Goal: Task Accomplishment & Management: Manage account settings

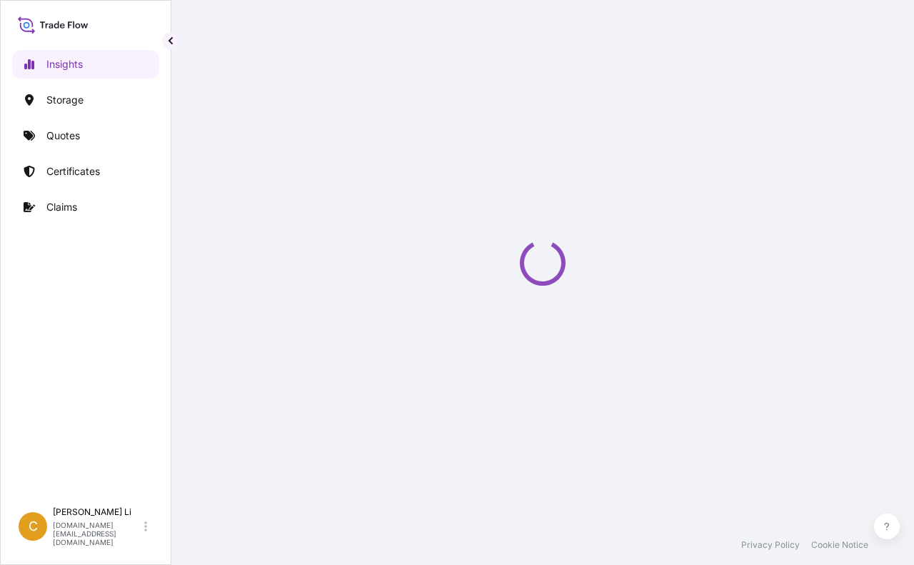
select select "2025"
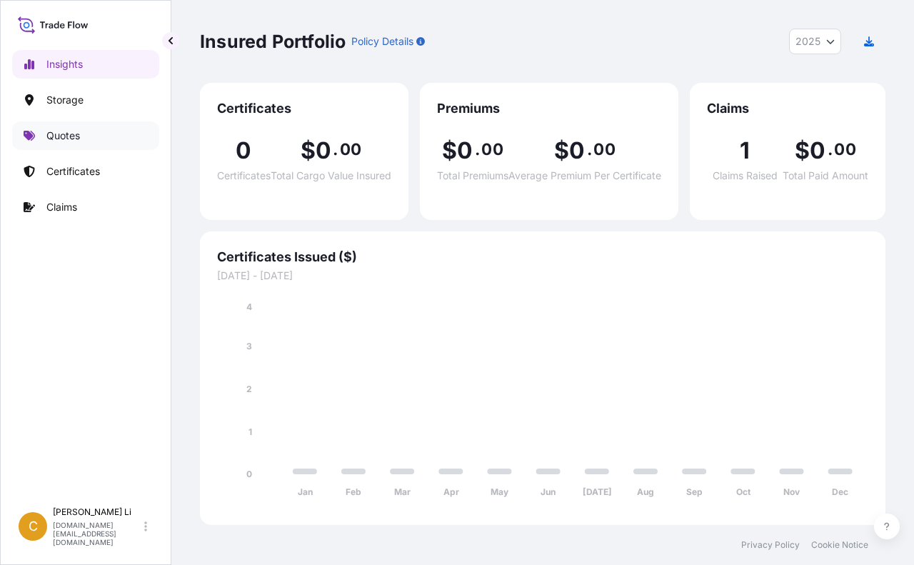
click at [49, 134] on p "Quotes" at bounding box center [63, 136] width 34 height 14
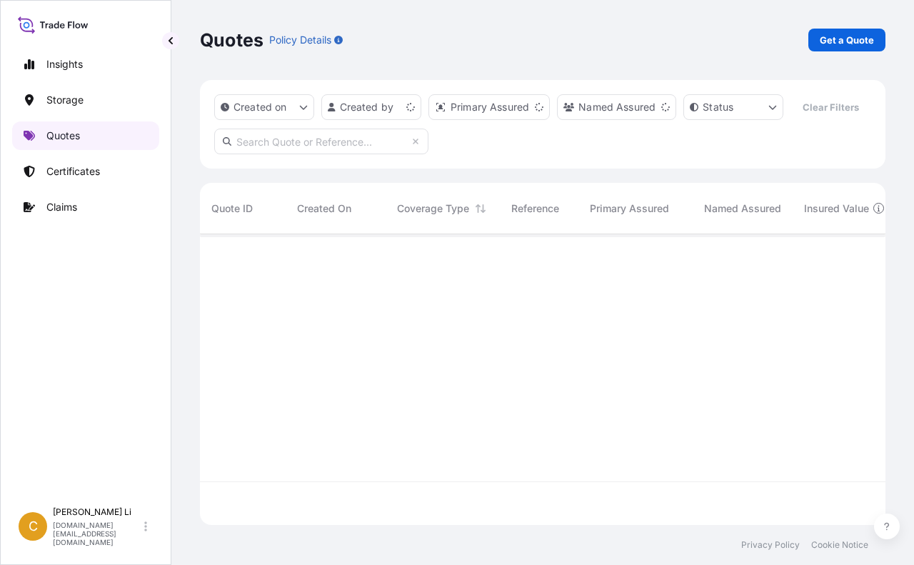
scroll to position [258, 675]
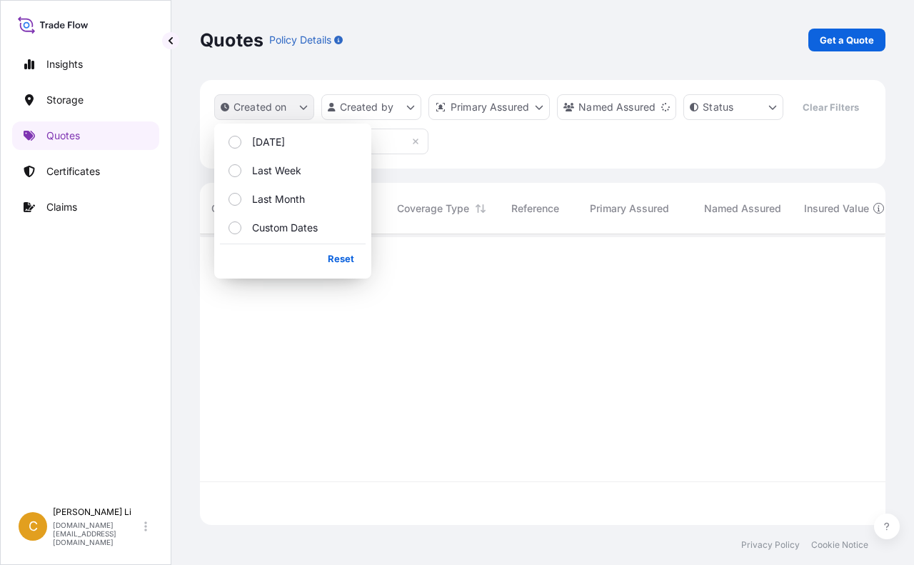
click at [306, 107] on icon "createdOn Filter options" at bounding box center [304, 108] width 8 height 4
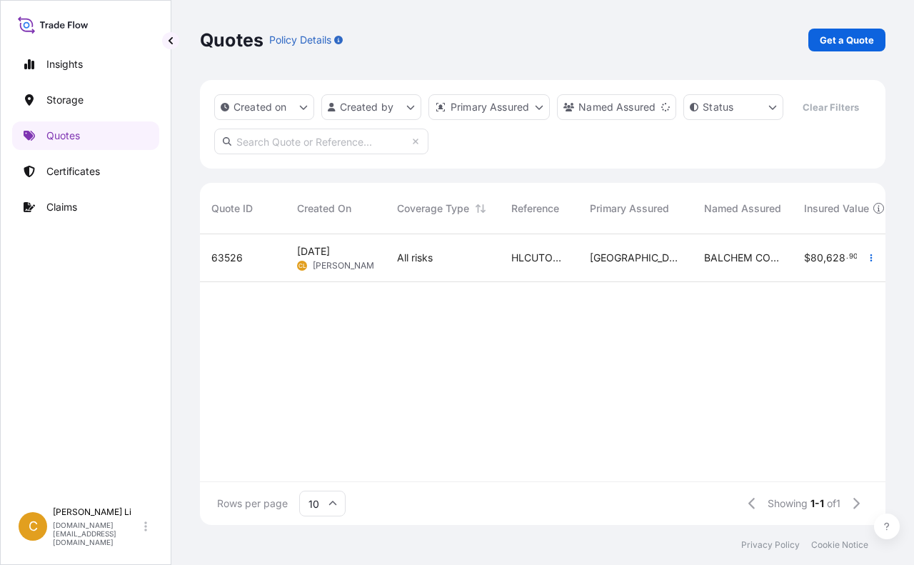
click at [538, 169] on div "Created on Created by Primary Assured Named Assured Status Clear Filters" at bounding box center [542, 124] width 685 height 89
click at [327, 154] on input "text" at bounding box center [321, 142] width 214 height 26
type input "63526"
click at [318, 258] on span "[DATE]" at bounding box center [313, 251] width 33 height 14
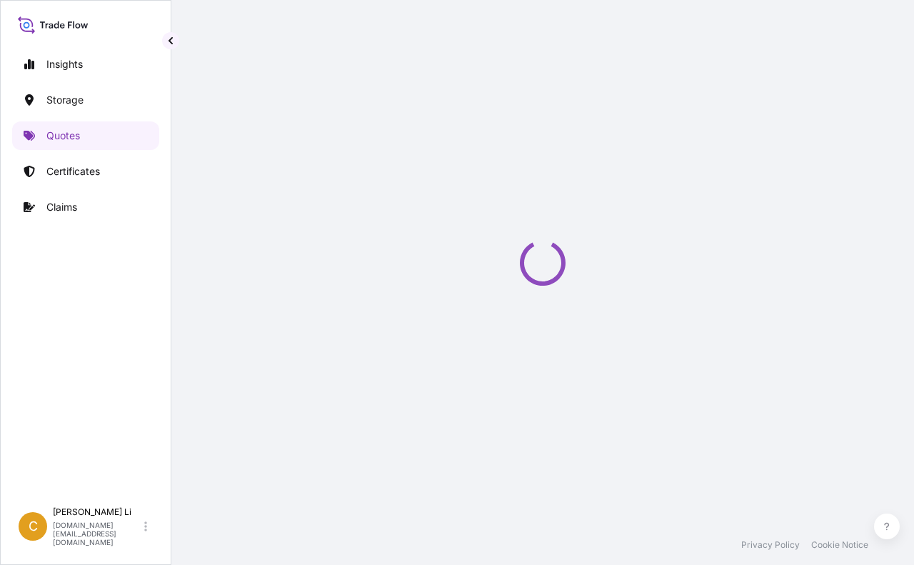
select select "Water"
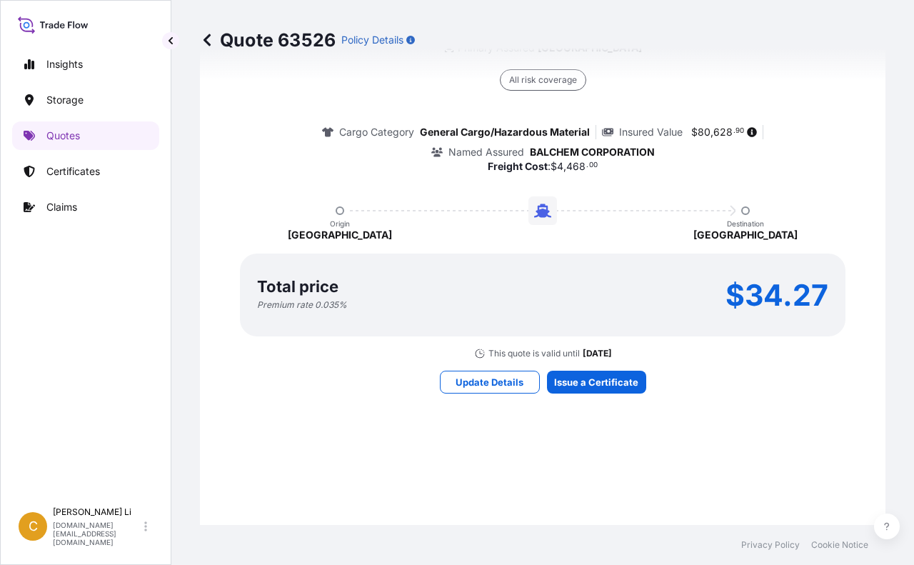
scroll to position [1066, 0]
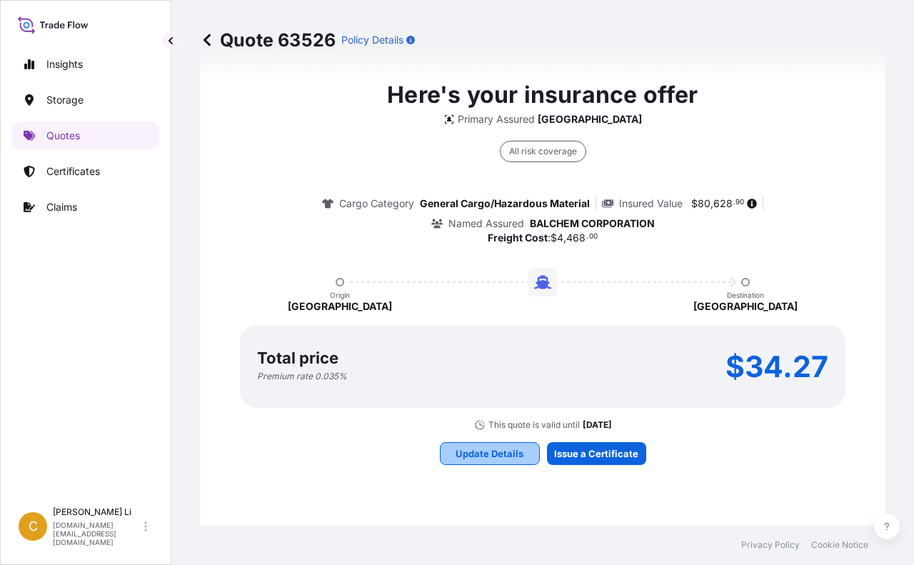
click at [486, 451] on p "Update Details" at bounding box center [490, 453] width 68 height 14
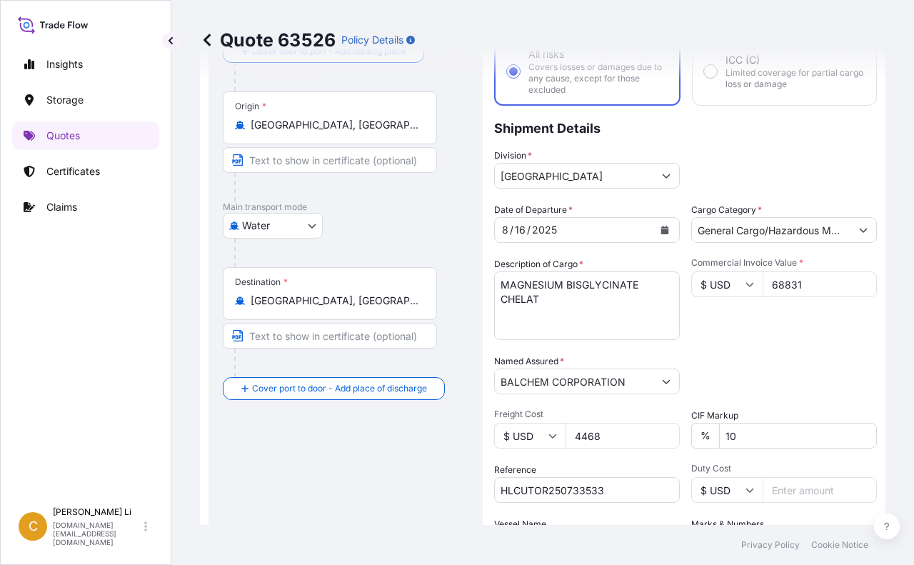
scroll to position [0, 0]
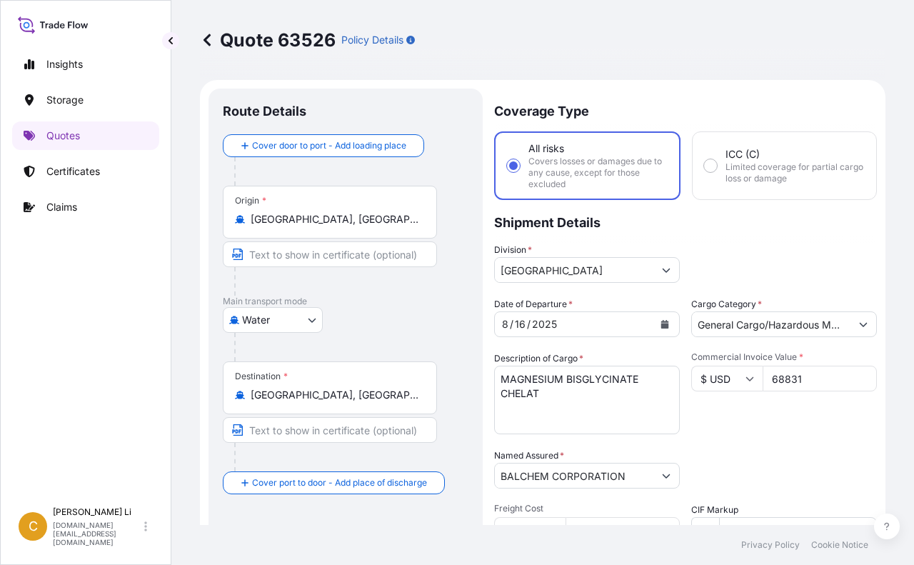
click at [208, 39] on icon at bounding box center [207, 40] width 14 height 14
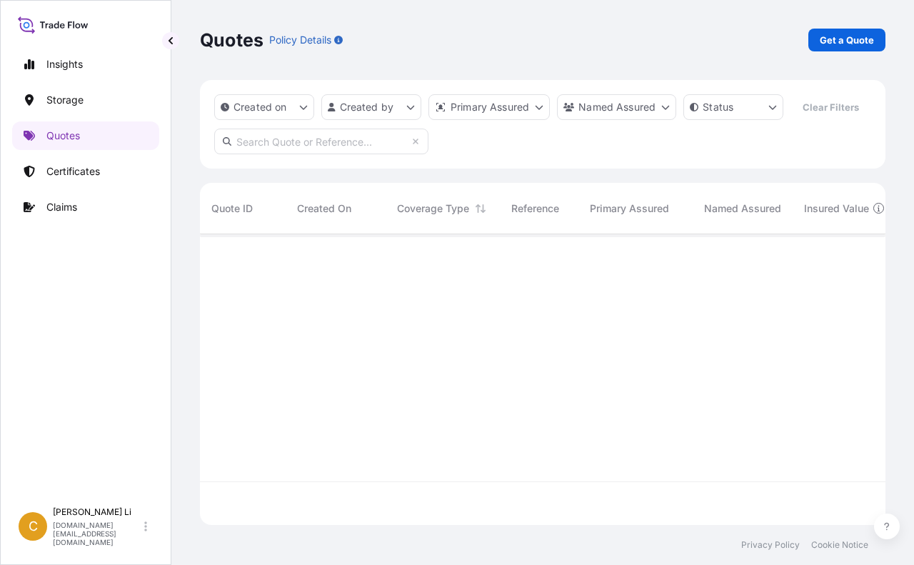
scroll to position [258, 675]
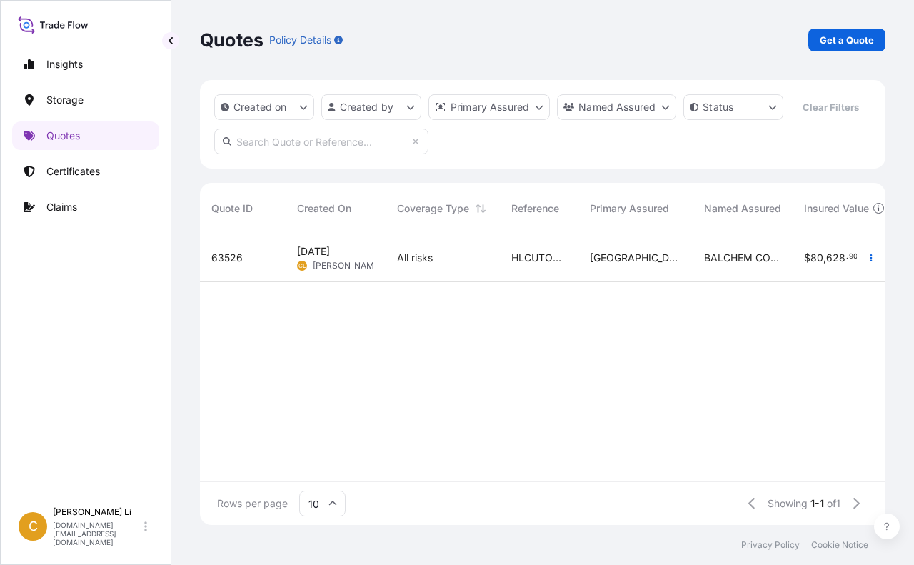
click at [330, 258] on span "[DATE]" at bounding box center [313, 251] width 33 height 14
select select "Water"
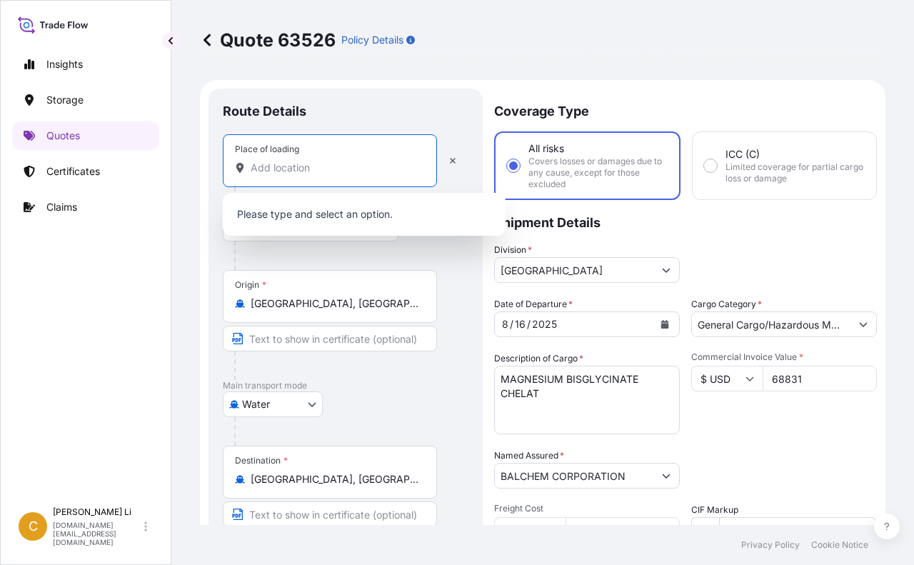
click at [293, 169] on input "Place of loading" at bounding box center [335, 168] width 169 height 14
click at [253, 165] on input "Place of loading" at bounding box center [335, 168] width 169 height 14
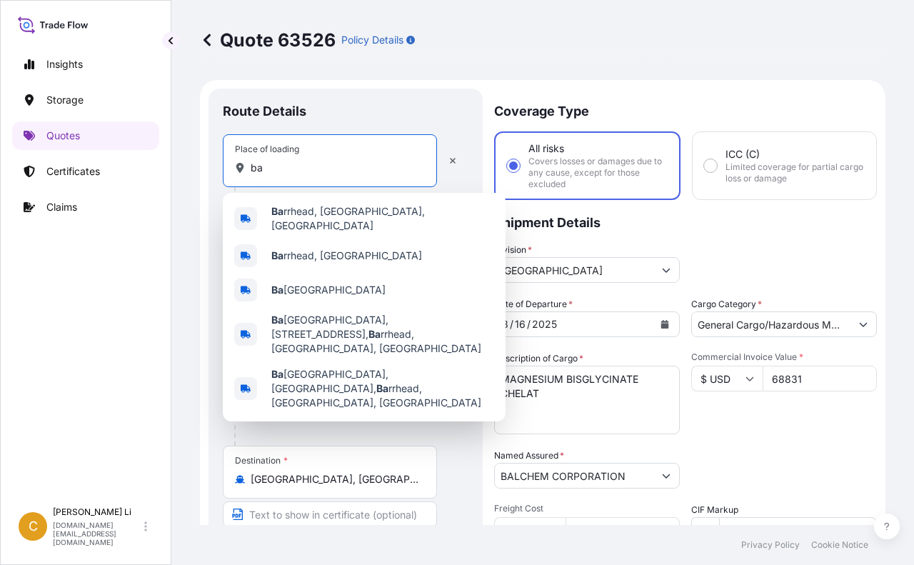
type input "b"
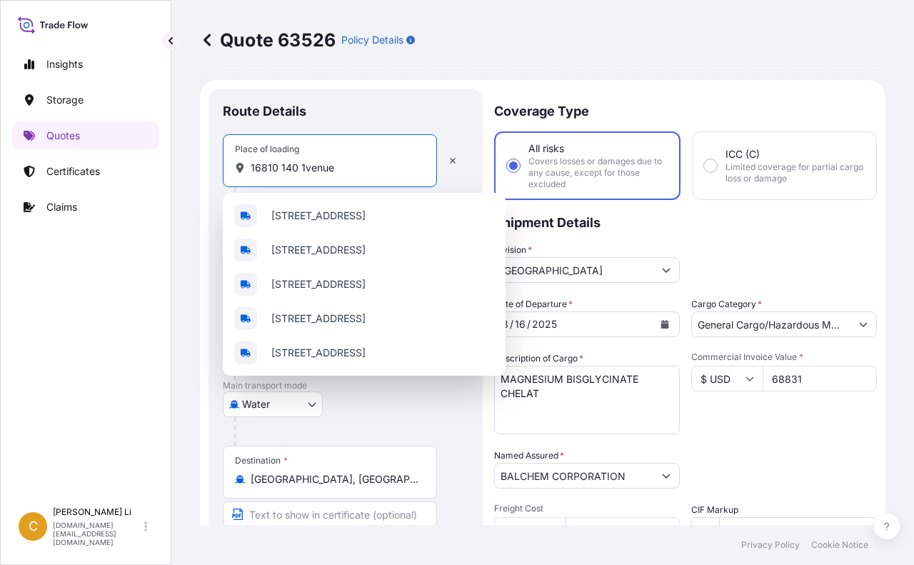
click at [303, 166] on input "16810 140 1venue" at bounding box center [335, 168] width 169 height 14
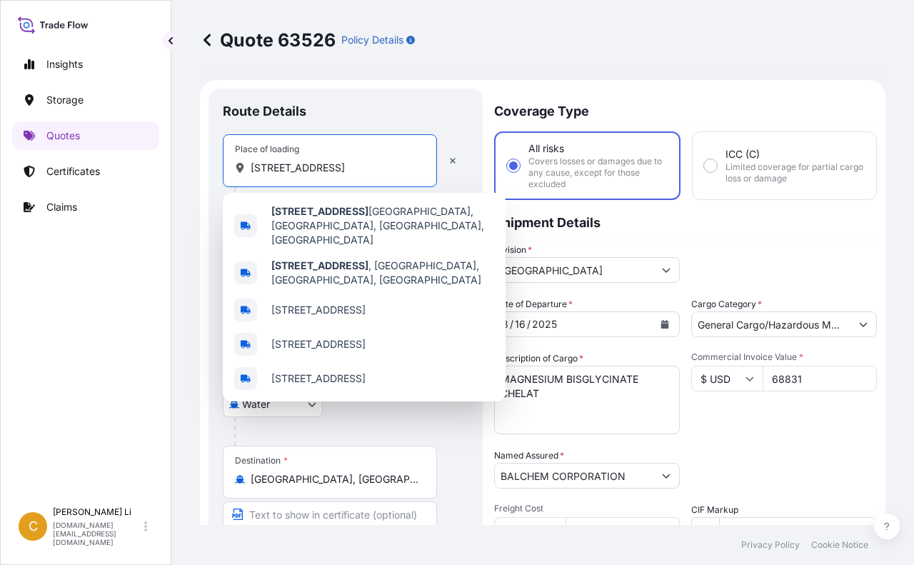
click at [345, 164] on input "[STREET_ADDRESS]" at bounding box center [335, 168] width 169 height 14
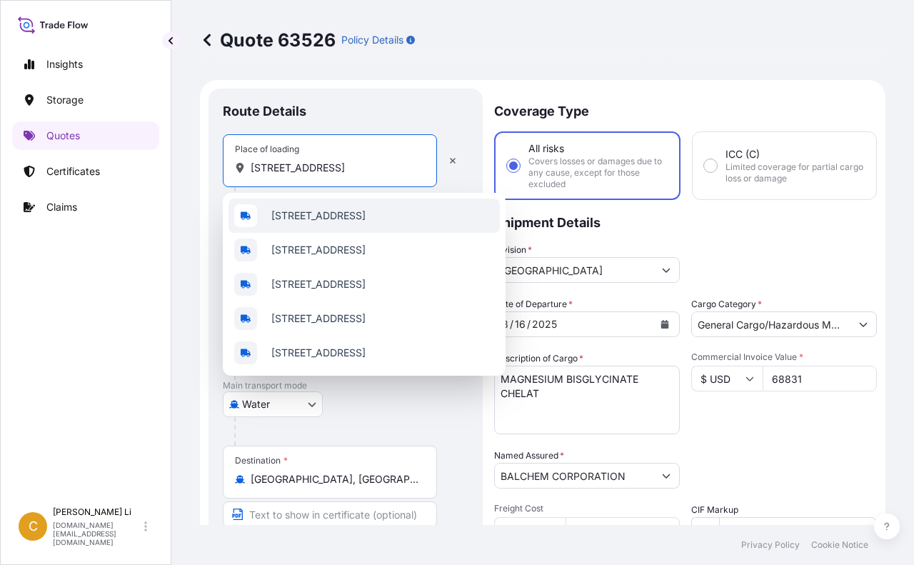
click at [366, 210] on span "[STREET_ADDRESS]" at bounding box center [318, 215] width 94 height 14
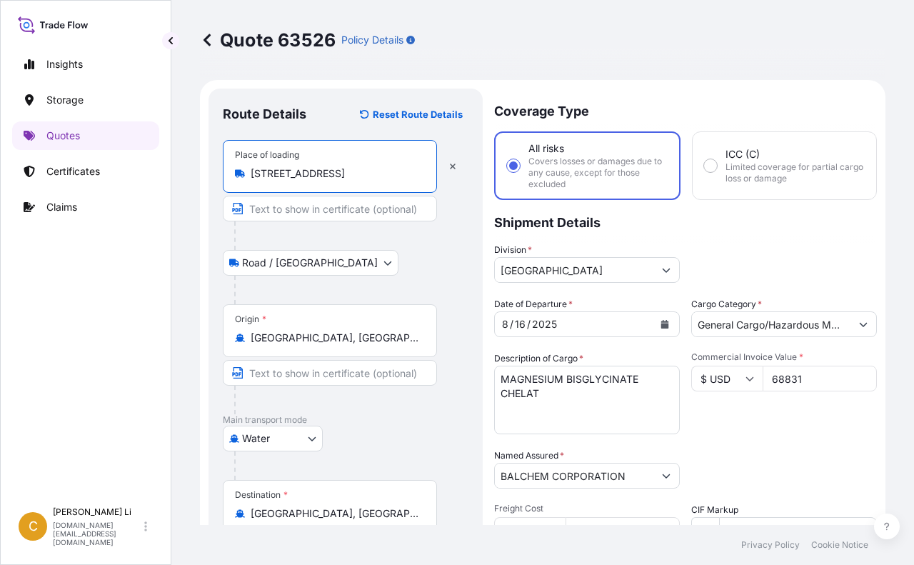
click at [423, 173] on div "[STREET_ADDRESS]" at bounding box center [330, 173] width 190 height 14
click at [419, 173] on input "[STREET_ADDRESS]" at bounding box center [335, 173] width 169 height 14
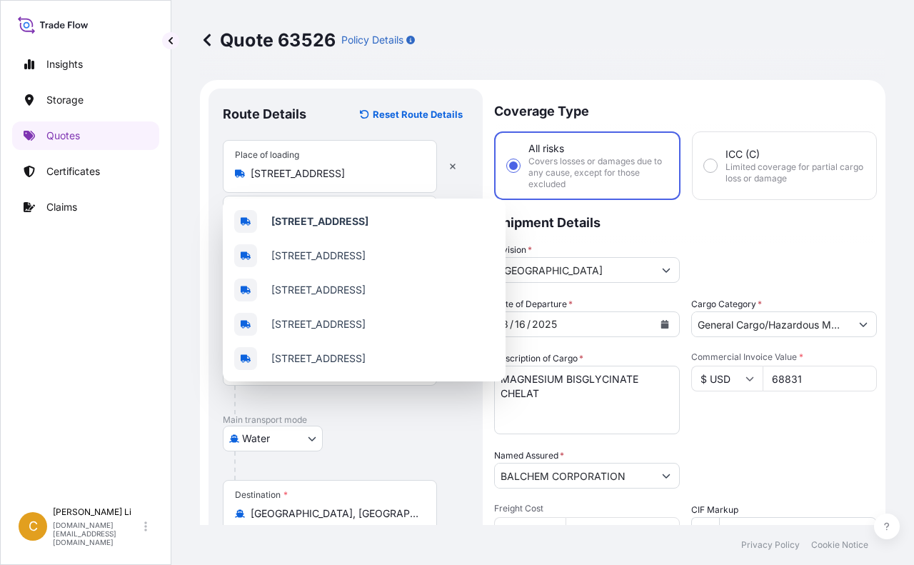
click at [423, 176] on div "[STREET_ADDRESS]" at bounding box center [330, 173] width 190 height 14
click at [419, 176] on input "[STREET_ADDRESS]" at bounding box center [335, 173] width 169 height 14
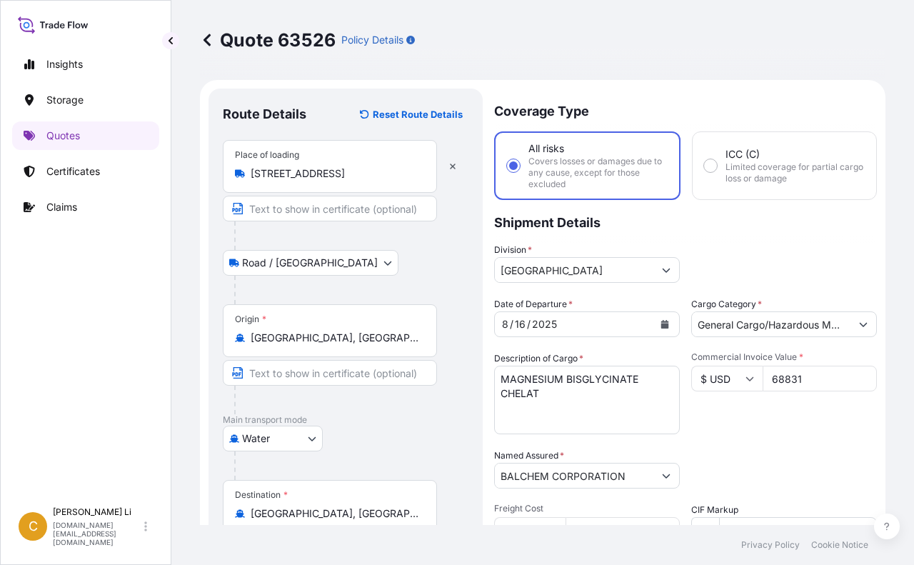
click at [422, 176] on div "[STREET_ADDRESS]" at bounding box center [330, 173] width 190 height 14
click at [419, 176] on input "[STREET_ADDRESS]" at bounding box center [335, 173] width 169 height 14
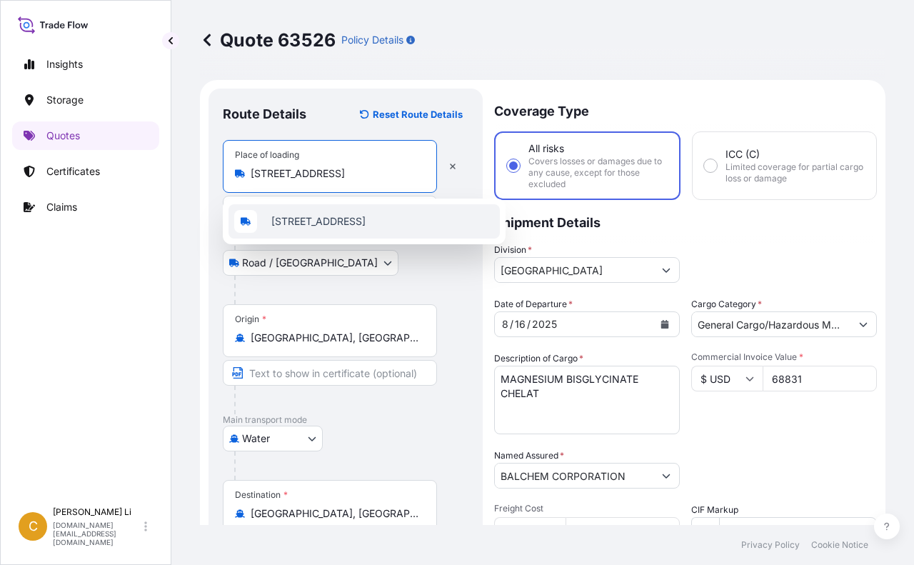
scroll to position [0, 107]
click at [291, 220] on span "[STREET_ADDRESS]" at bounding box center [318, 221] width 94 height 14
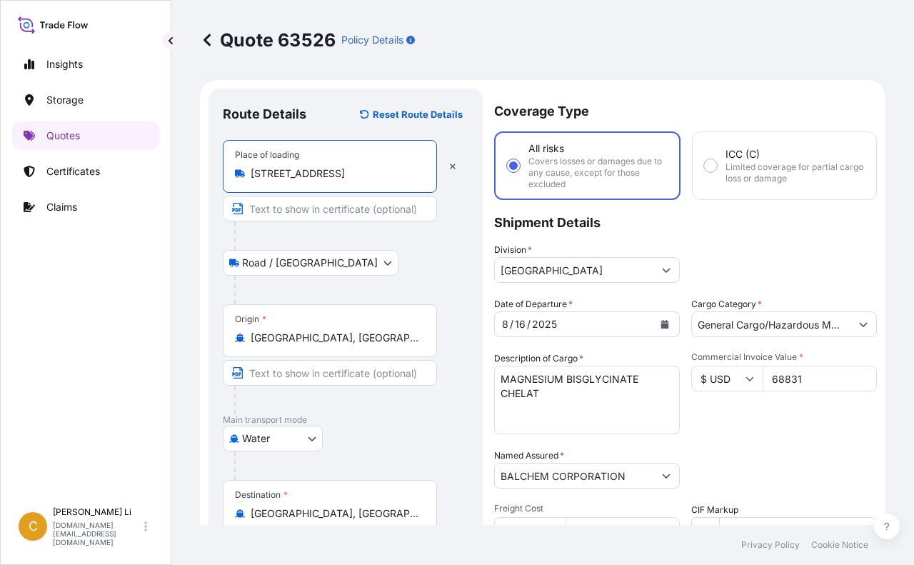
click at [262, 175] on input "[STREET_ADDRESS]" at bounding box center [335, 173] width 169 height 14
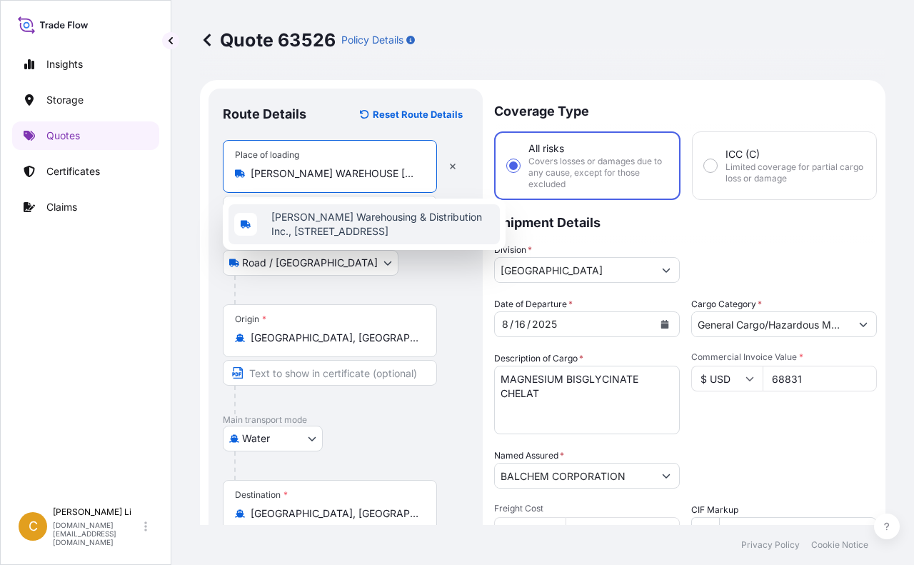
click at [340, 224] on span "[PERSON_NAME] Warehousing & Distribution Inc., [STREET_ADDRESS]" at bounding box center [382, 224] width 223 height 29
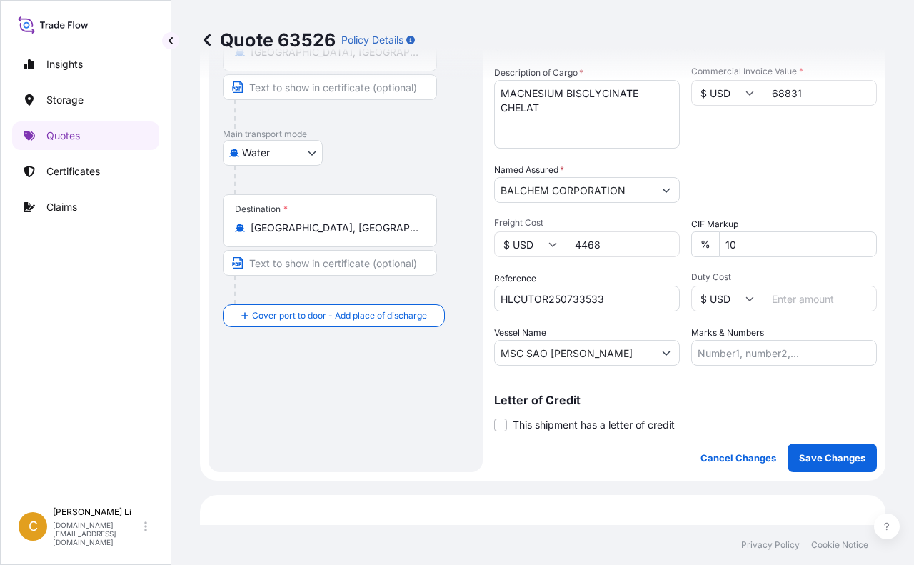
scroll to position [357, 0]
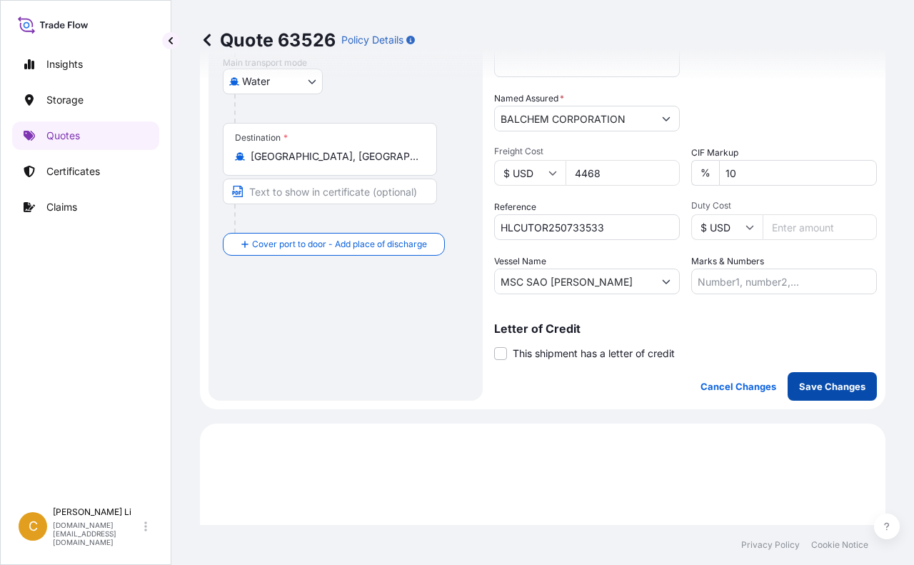
type input "[PERSON_NAME] Warehousing & Distribution Inc., [STREET_ADDRESS]"
click at [843, 389] on p "Save Changes" at bounding box center [832, 386] width 66 height 14
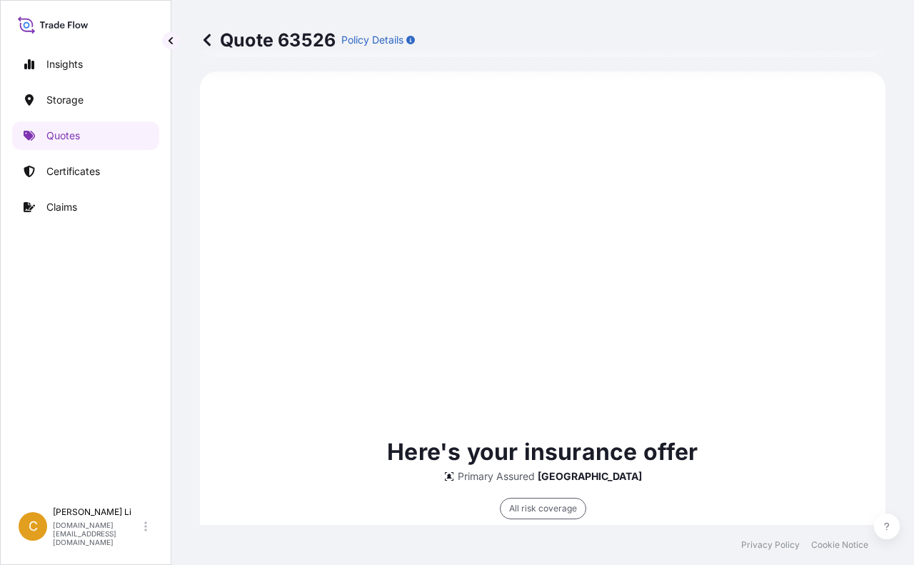
select select "Road / [GEOGRAPHIC_DATA]"
select select "Water"
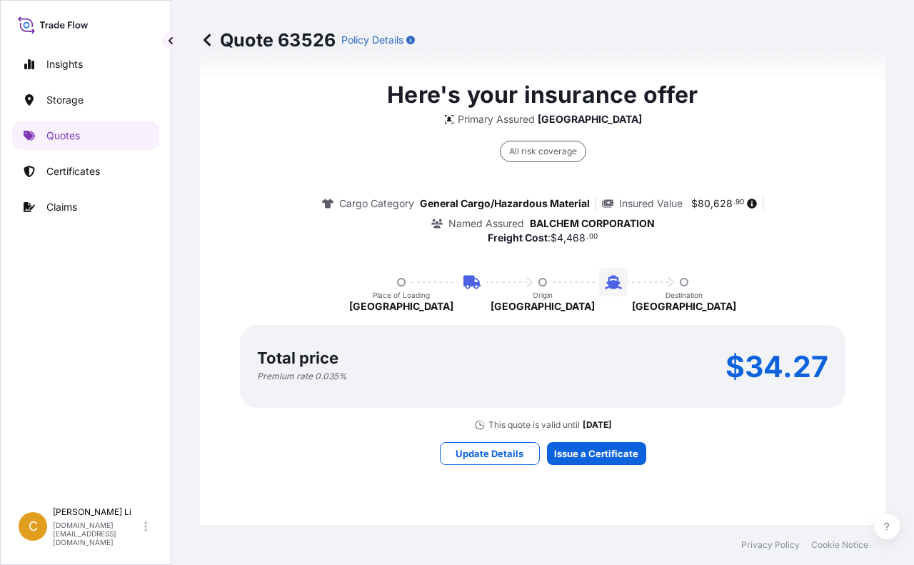
scroll to position [995, 0]
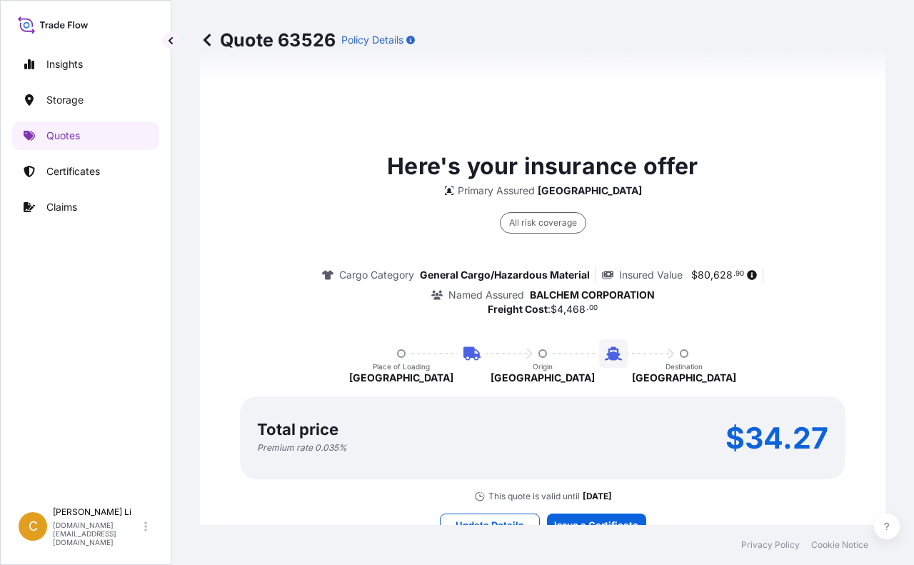
click at [210, 40] on icon at bounding box center [207, 40] width 14 height 14
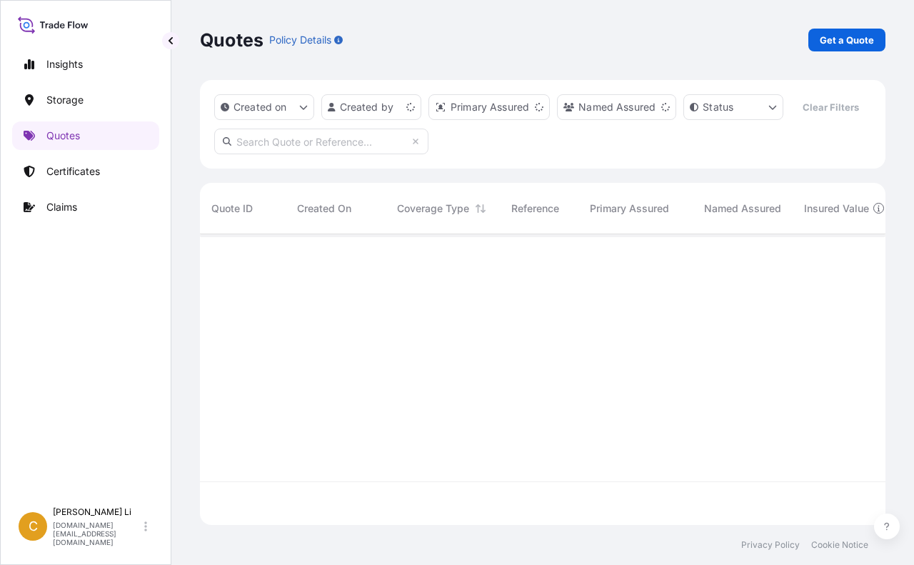
scroll to position [258, 675]
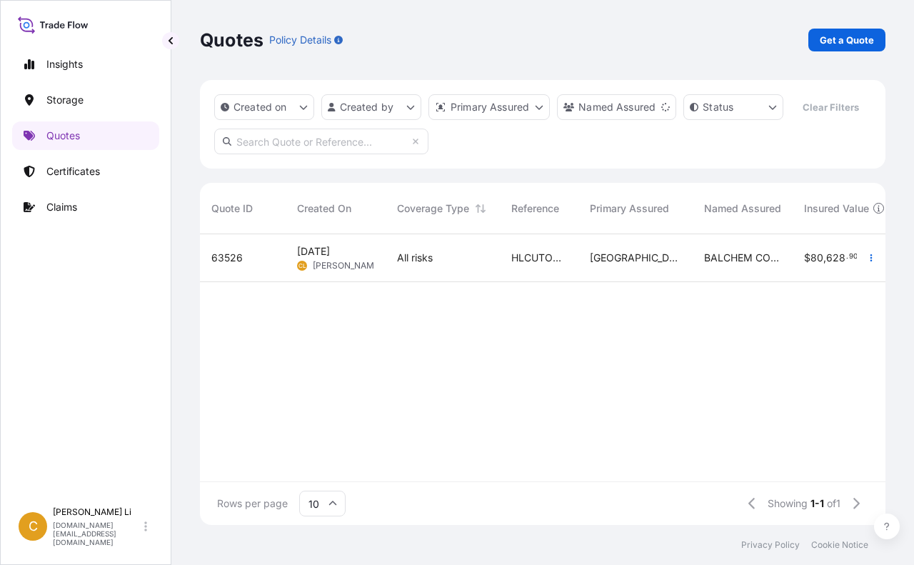
click at [322, 258] on span "[DATE]" at bounding box center [313, 251] width 33 height 14
select select "Road / [GEOGRAPHIC_DATA]"
select select "Water"
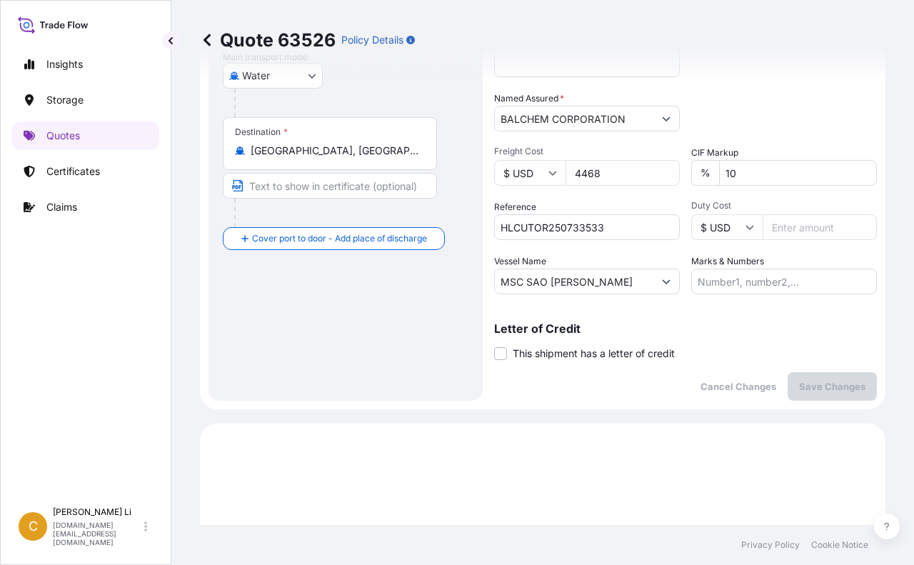
scroll to position [71, 0]
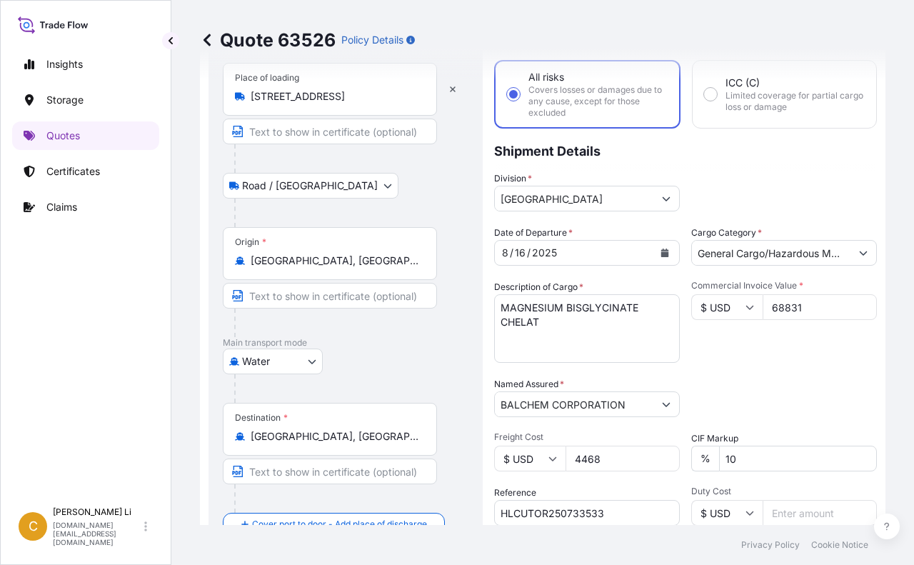
click at [208, 38] on icon at bounding box center [207, 40] width 14 height 14
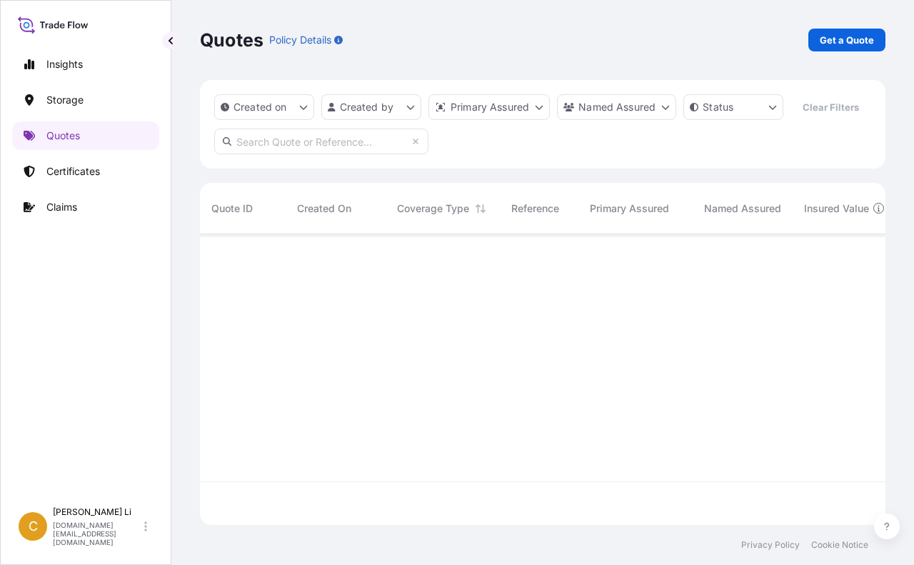
scroll to position [258, 675]
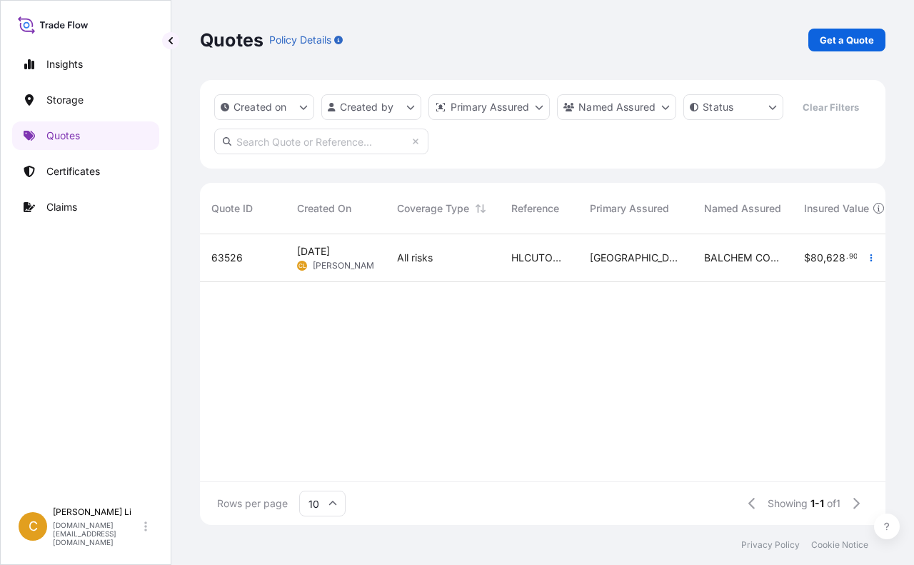
click at [316, 258] on span "[DATE]" at bounding box center [313, 251] width 33 height 14
select select "Road / [GEOGRAPHIC_DATA]"
select select "Water"
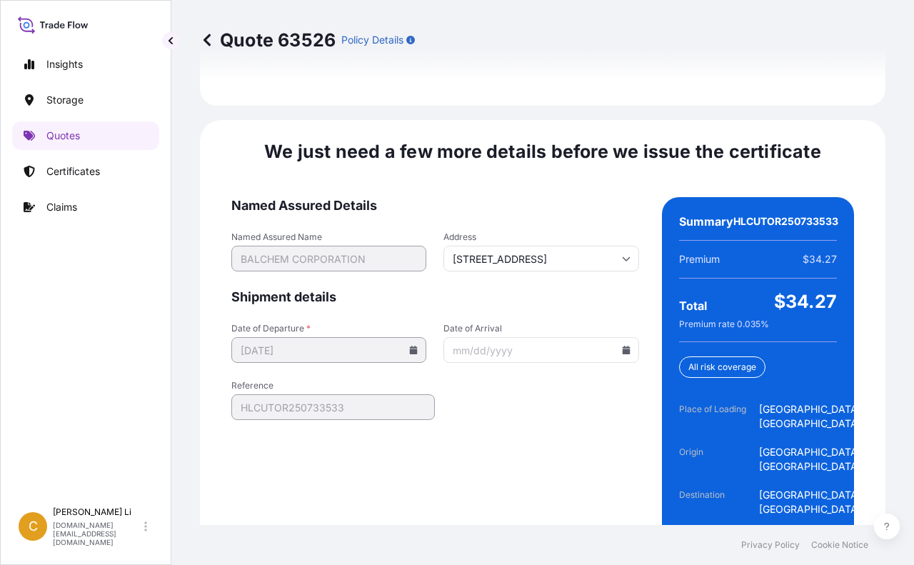
scroll to position [2350, 0]
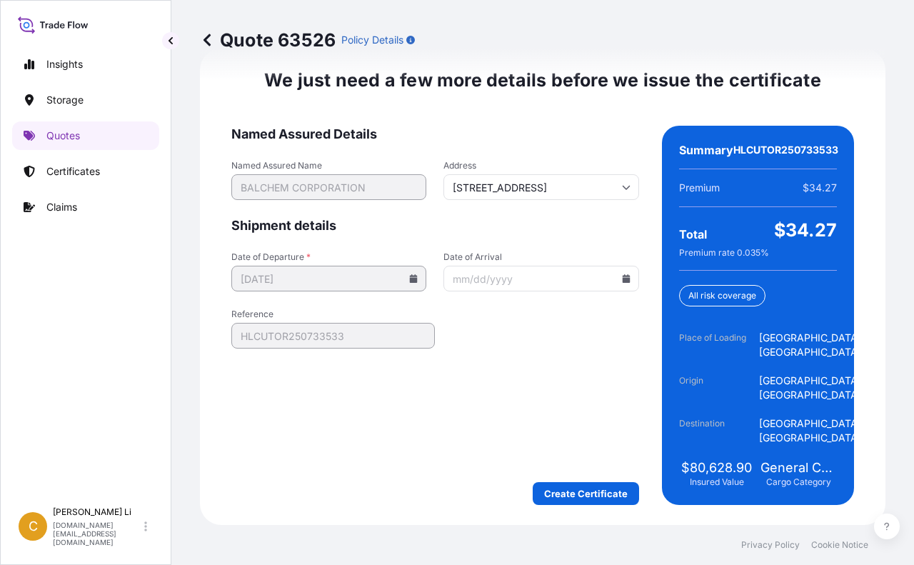
click at [206, 36] on icon at bounding box center [207, 40] width 14 height 14
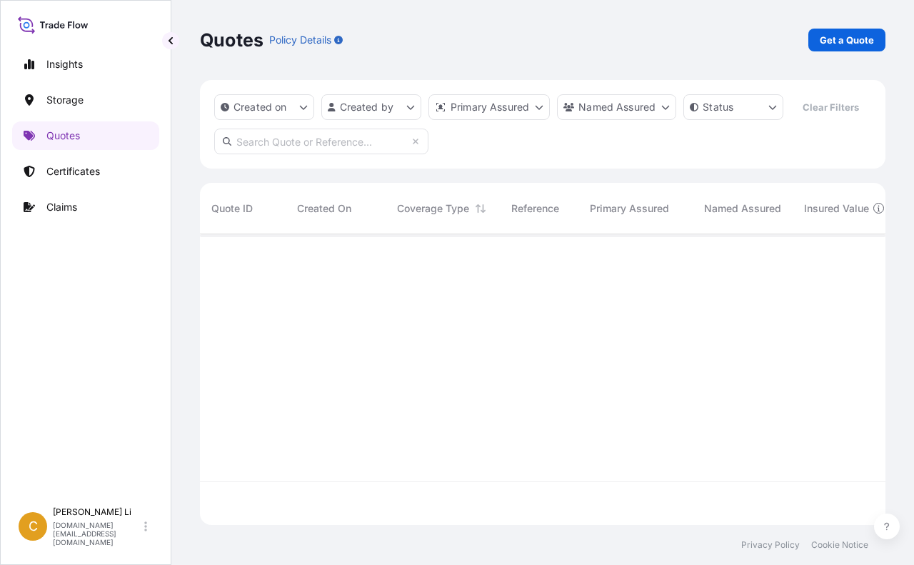
scroll to position [258, 675]
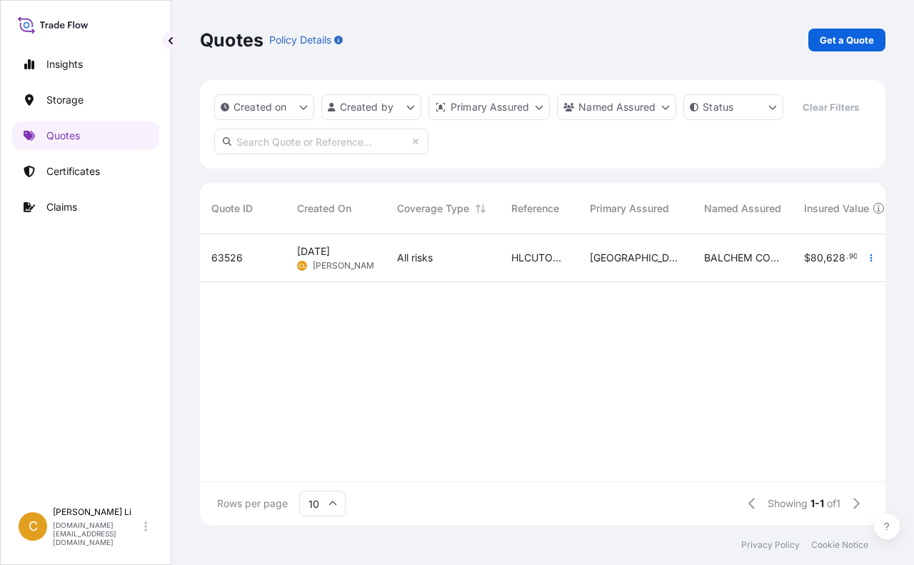
click at [330, 258] on span "[DATE]" at bounding box center [313, 251] width 33 height 14
select select "Road / [GEOGRAPHIC_DATA]"
select select "Water"
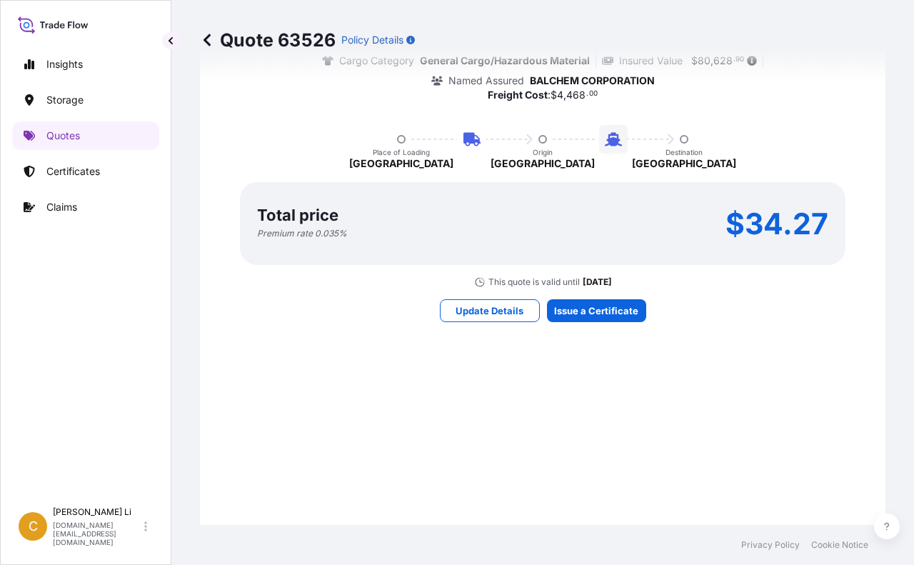
scroll to position [1137, 0]
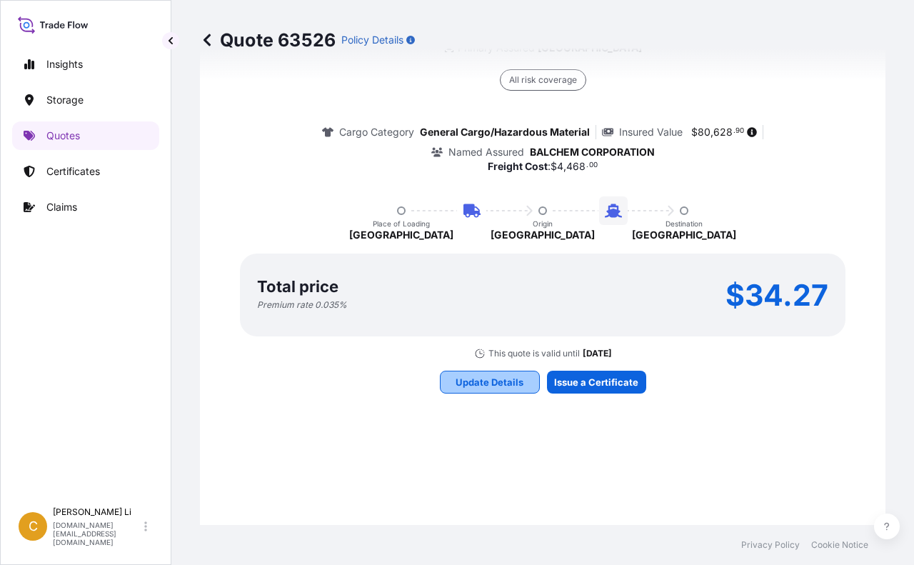
click at [488, 378] on p "Update Details" at bounding box center [490, 382] width 68 height 14
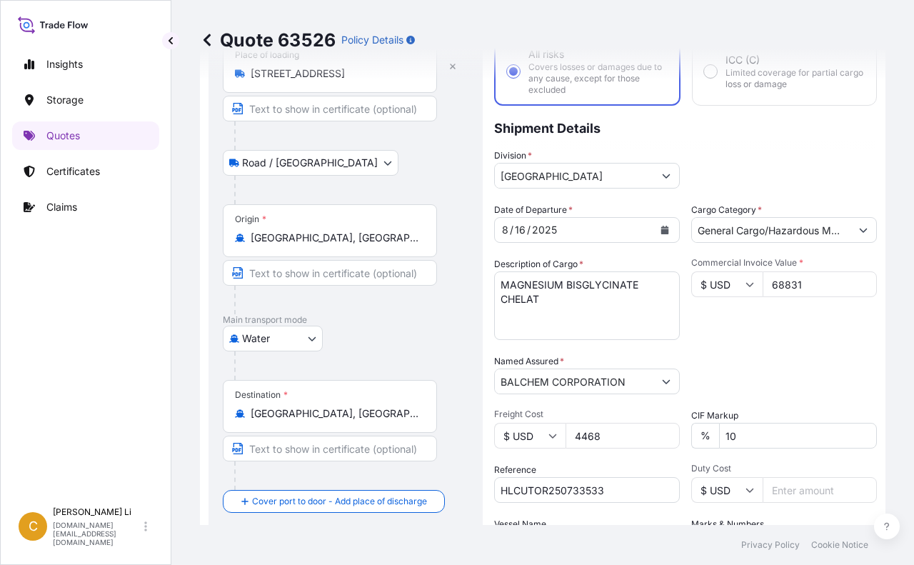
scroll to position [166, 0]
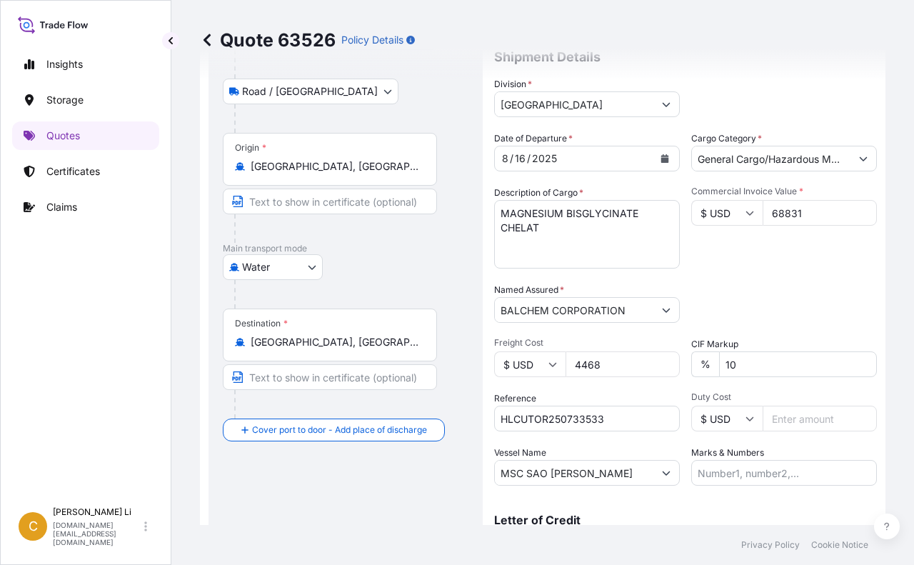
click at [249, 345] on div "[GEOGRAPHIC_DATA], [GEOGRAPHIC_DATA]" at bounding box center [330, 342] width 190 height 14
click at [251, 345] on input "[GEOGRAPHIC_DATA], [GEOGRAPHIC_DATA]" at bounding box center [335, 342] width 169 height 14
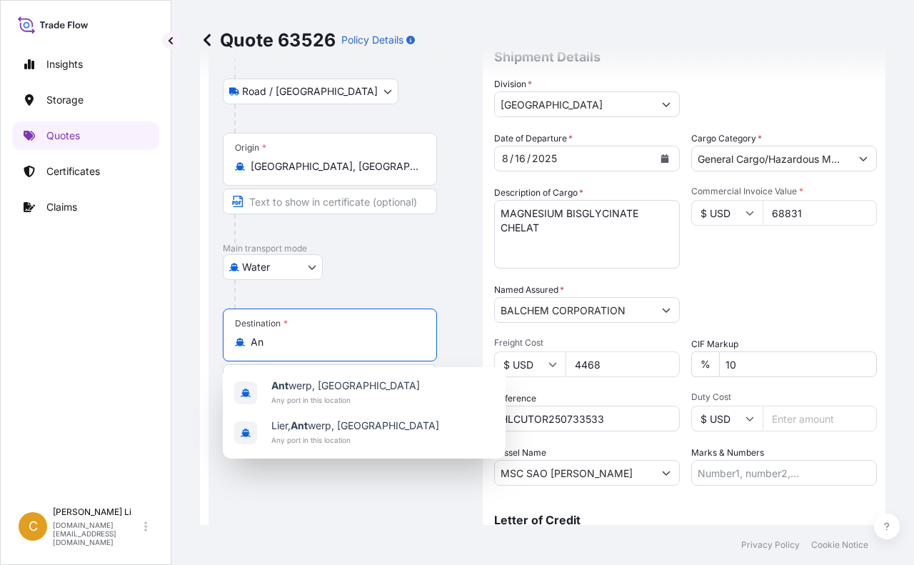
type input "A"
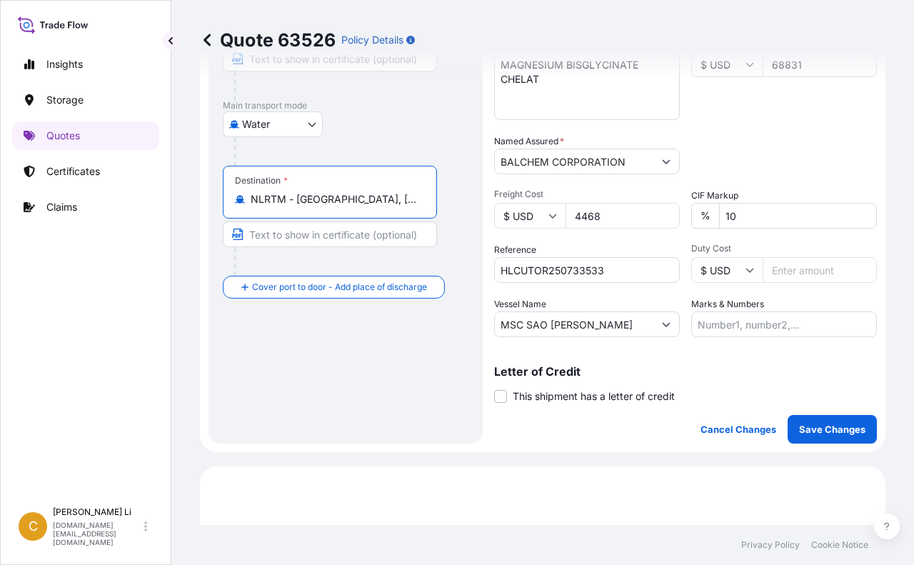
scroll to position [386, 0]
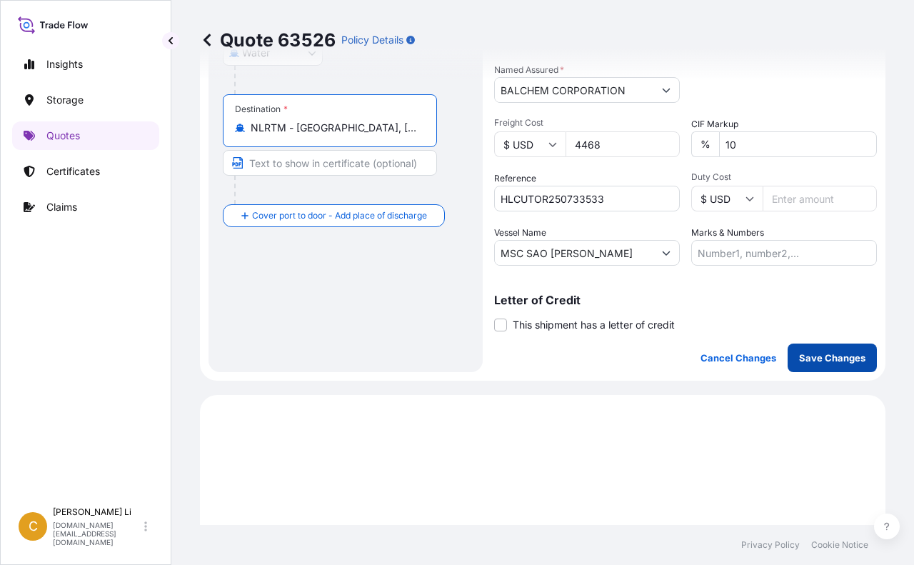
type input "NLRTM - [GEOGRAPHIC_DATA], [GEOGRAPHIC_DATA]"
click at [842, 362] on p "Save Changes" at bounding box center [832, 358] width 66 height 14
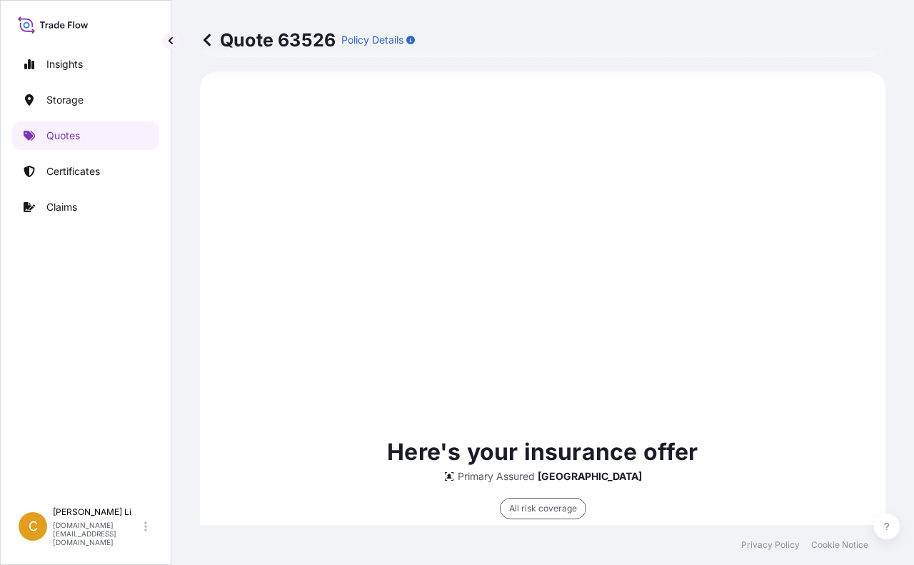
scroll to position [1137, 0]
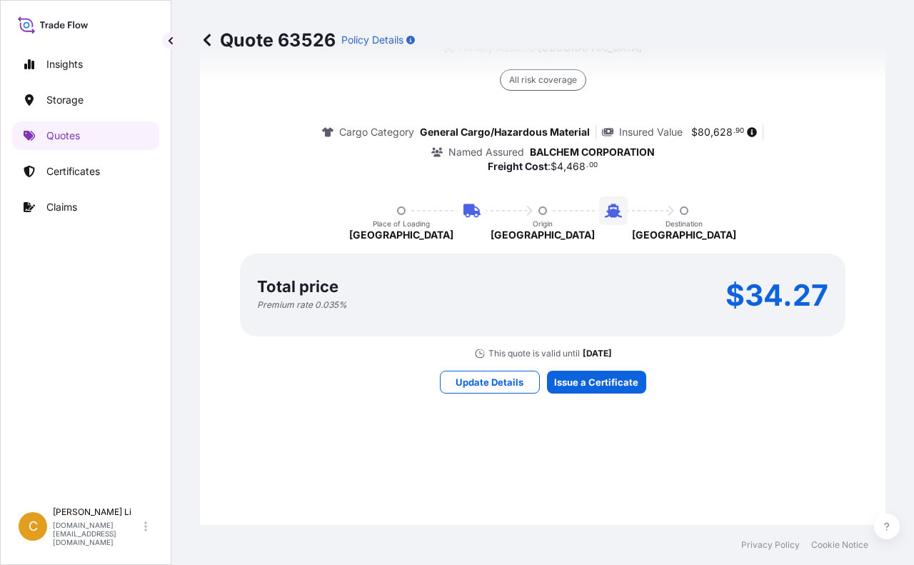
select select "Road / [GEOGRAPHIC_DATA]"
select select "Water"
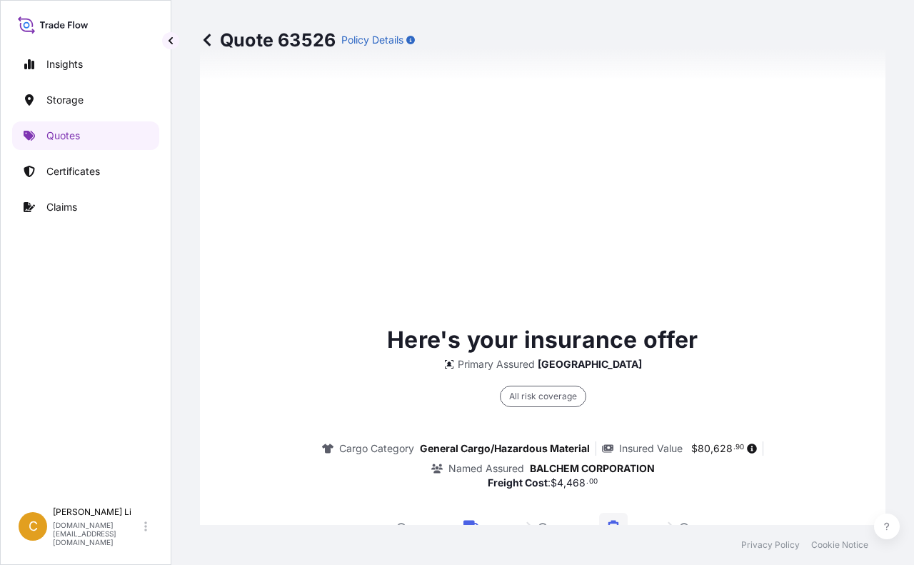
scroll to position [2341, 0]
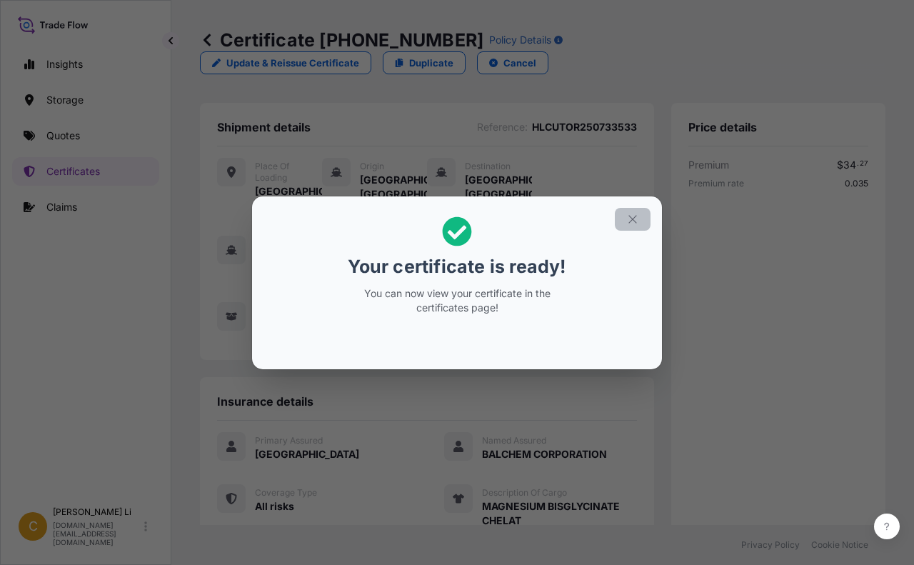
click at [632, 216] on icon "button" at bounding box center [632, 219] width 13 height 13
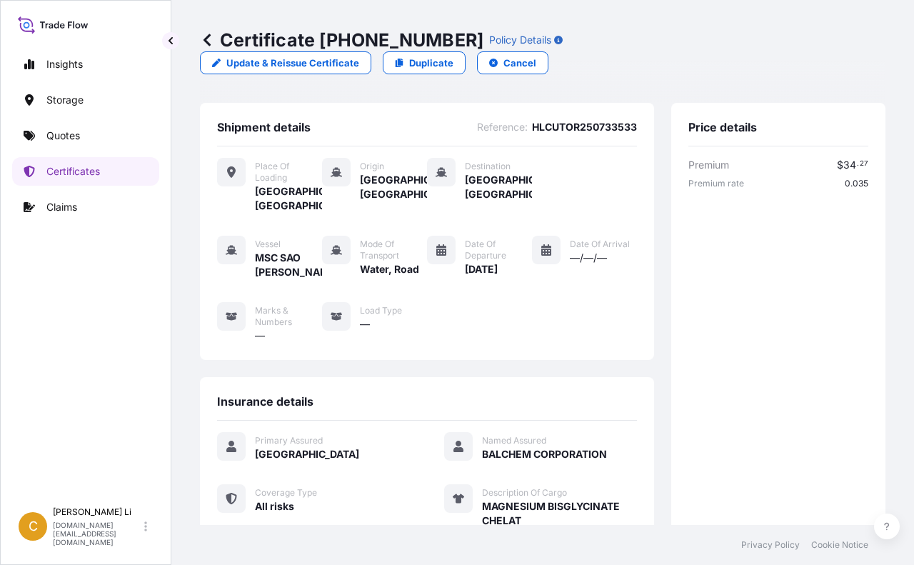
scroll to position [341, 0]
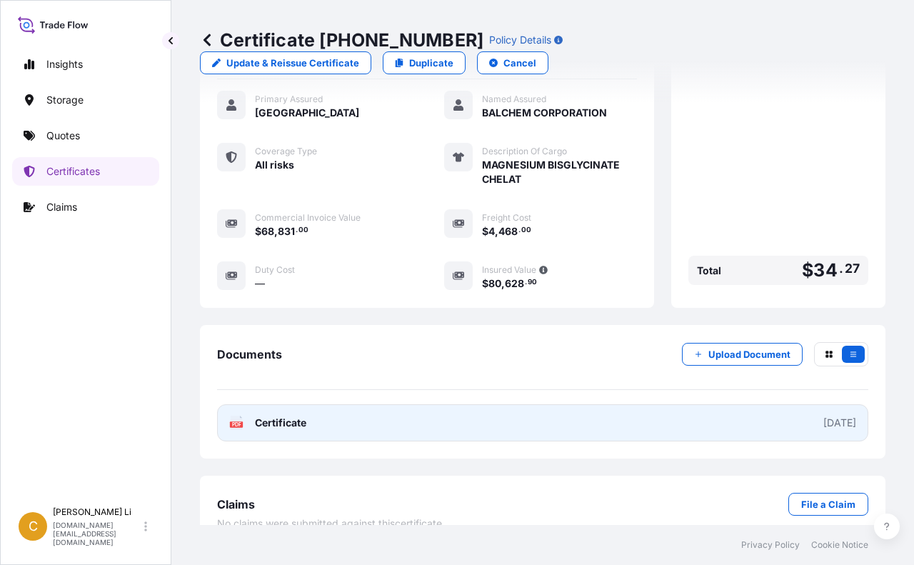
click at [234, 416] on icon at bounding box center [237, 423] width 12 height 14
